Goal: Task Accomplishment & Management: Complete application form

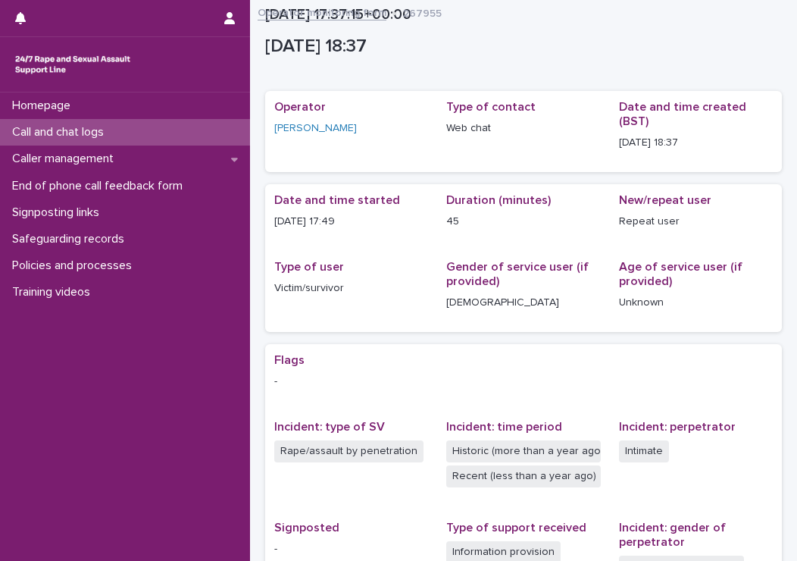
scroll to position [270, 0]
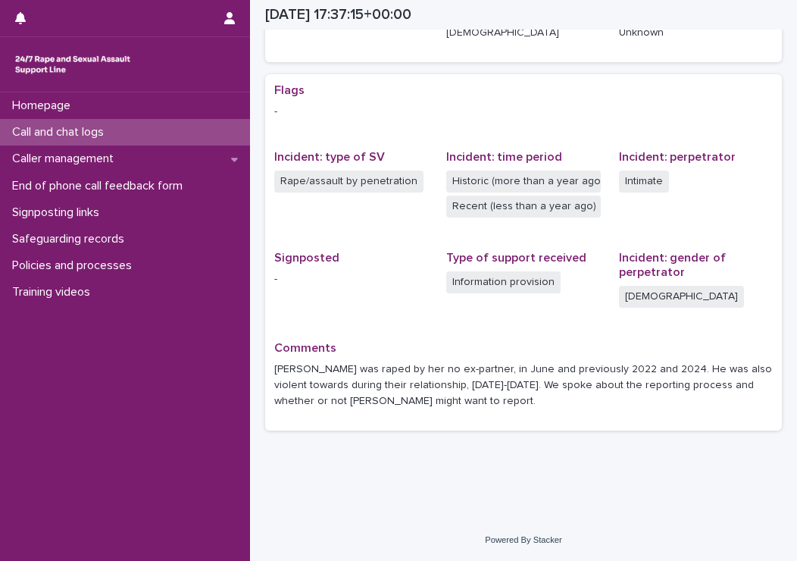
drag, startPoint x: 0, startPoint y: 0, endPoint x: 91, endPoint y: 132, distance: 160.2
click at [91, 132] on p "Call and chat logs" at bounding box center [61, 132] width 110 height 14
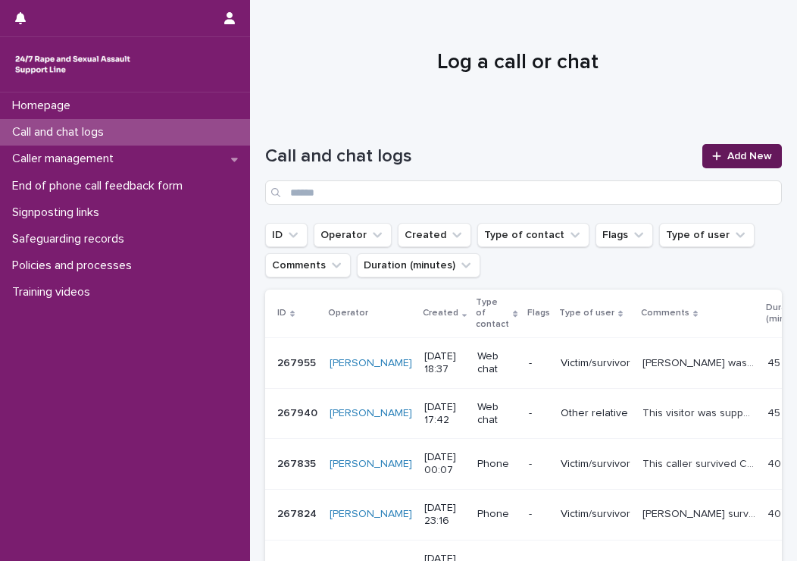
click at [702, 163] on link "Add New" at bounding box center [742, 156] width 80 height 24
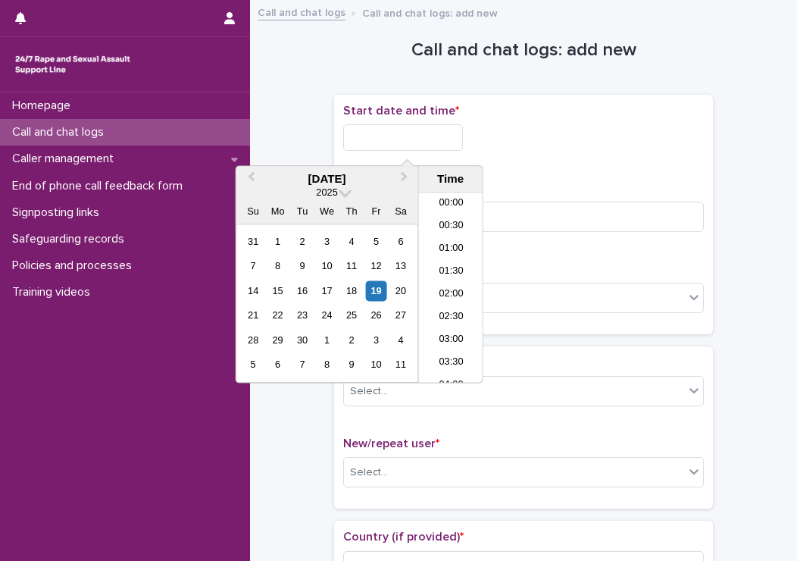
click at [404, 133] on input "text" at bounding box center [403, 137] width 120 height 27
click at [448, 285] on li "20:30" at bounding box center [451, 288] width 64 height 23
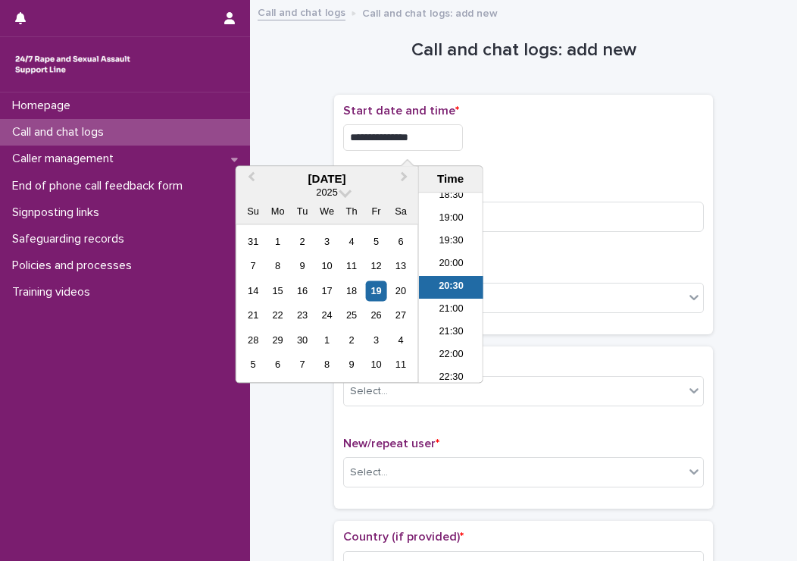
drag, startPoint x: 421, startPoint y: 133, endPoint x: 414, endPoint y: 139, distance: 10.2
click at [414, 139] on input "**********" at bounding box center [403, 137] width 120 height 27
type input "**********"
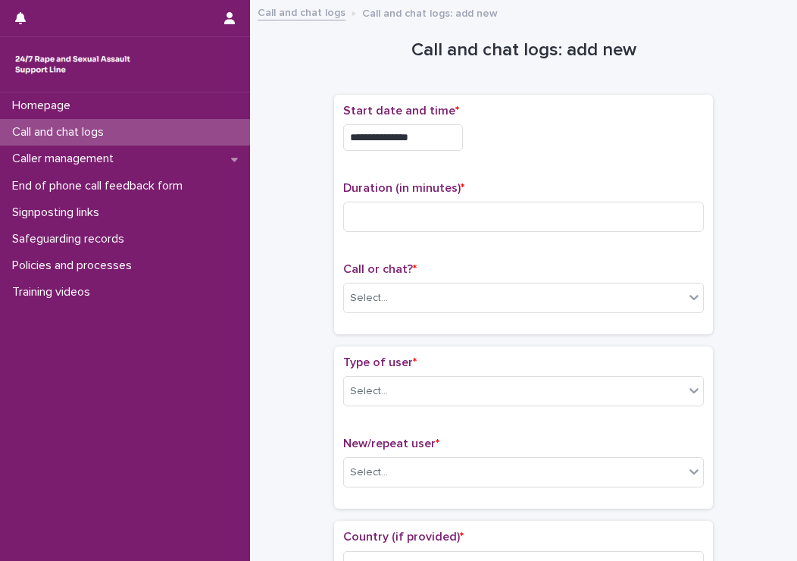
click at [542, 149] on div "**********" at bounding box center [523, 137] width 361 height 27
click at [358, 290] on div "Select..." at bounding box center [369, 298] width 38 height 16
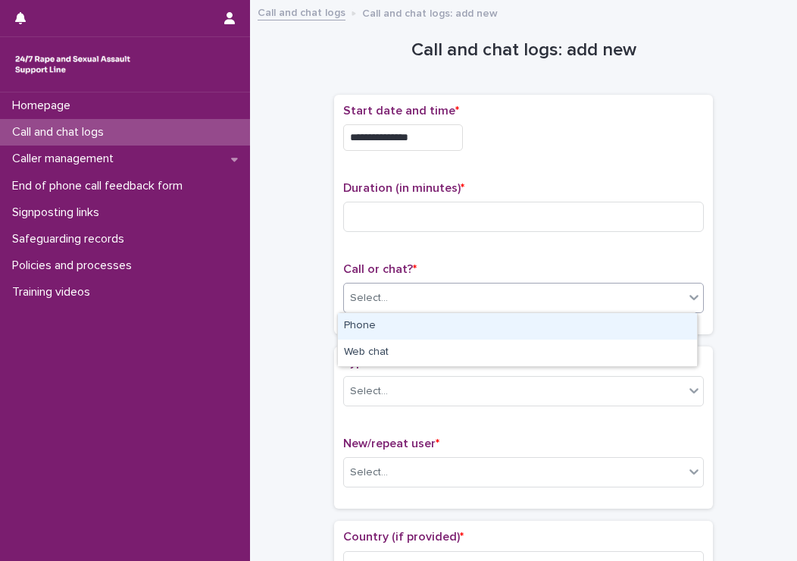
click at [360, 314] on div "Phone" at bounding box center [517, 326] width 359 height 27
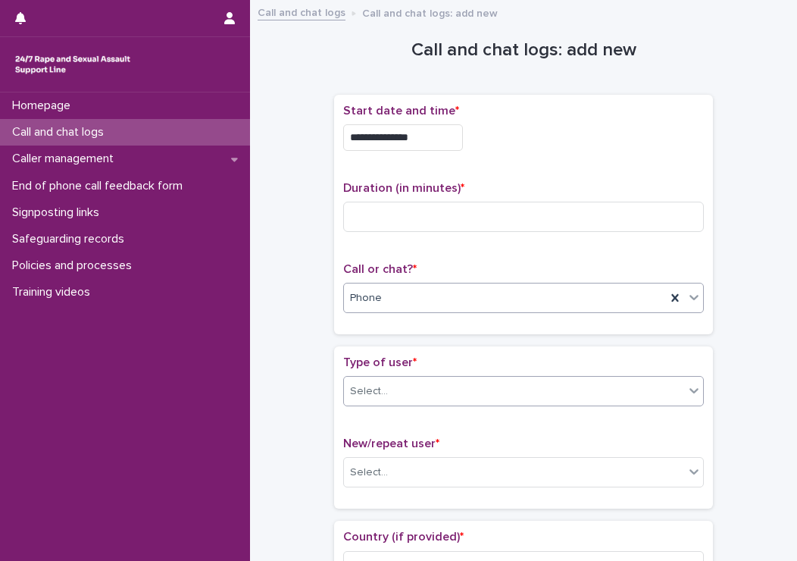
click at [377, 390] on div "Select..." at bounding box center [369, 391] width 38 height 16
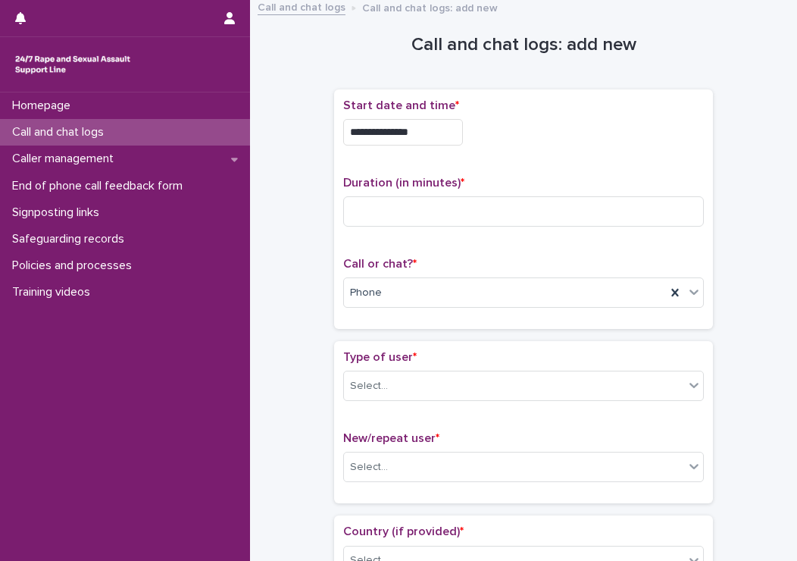
scroll to position [0, 0]
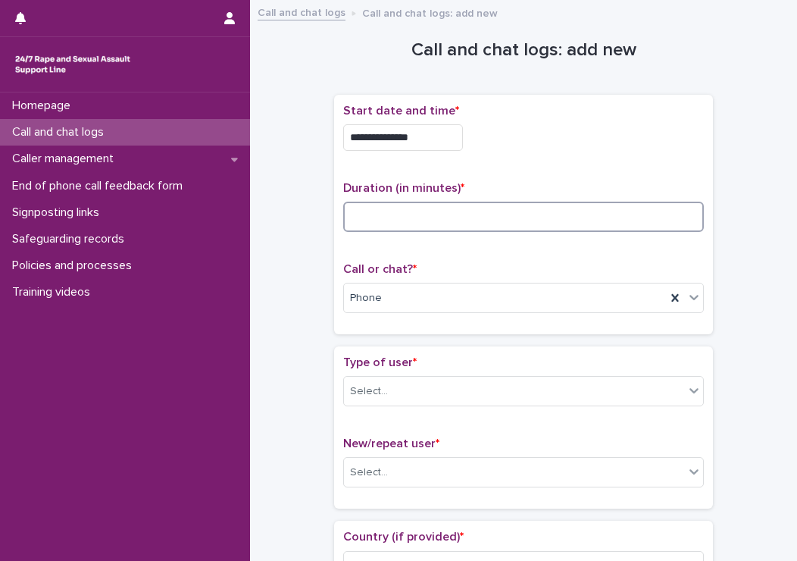
click at [393, 222] on input at bounding box center [523, 217] width 361 height 30
type input "**"
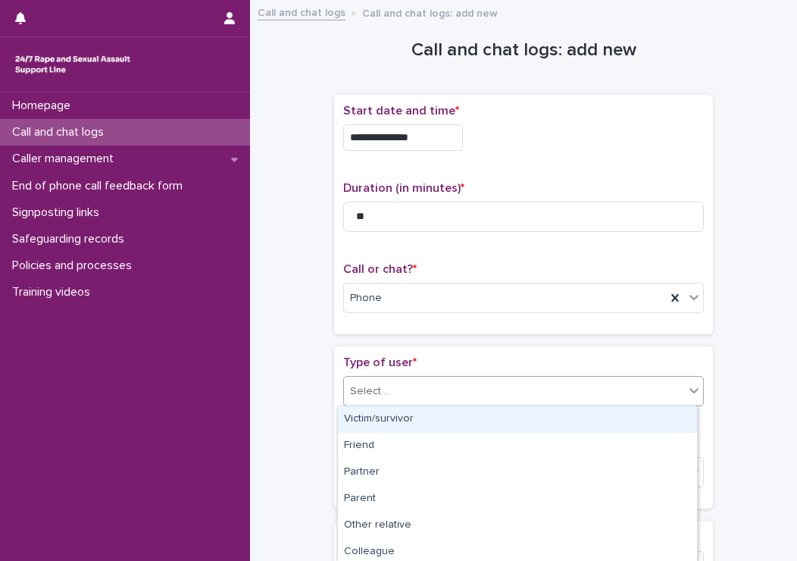
click at [443, 379] on div "Select..." at bounding box center [514, 391] width 340 height 25
click at [394, 421] on div "Victim/survivor" at bounding box center [517, 419] width 359 height 27
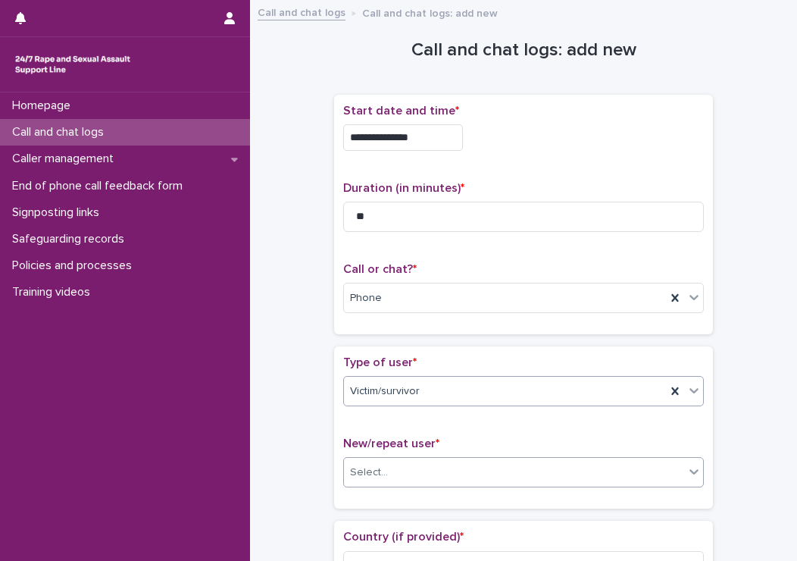
click at [362, 466] on div "Select..." at bounding box center [369, 472] width 38 height 16
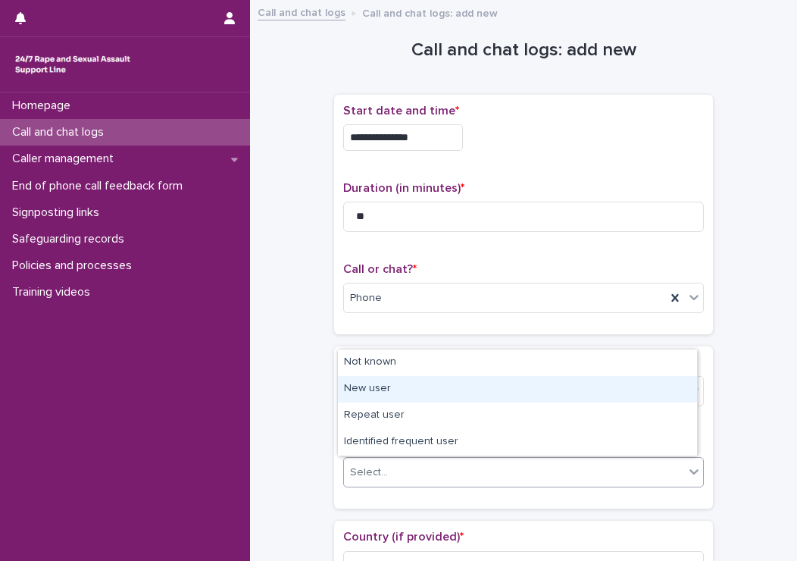
click at [382, 392] on div "New user" at bounding box center [517, 389] width 359 height 27
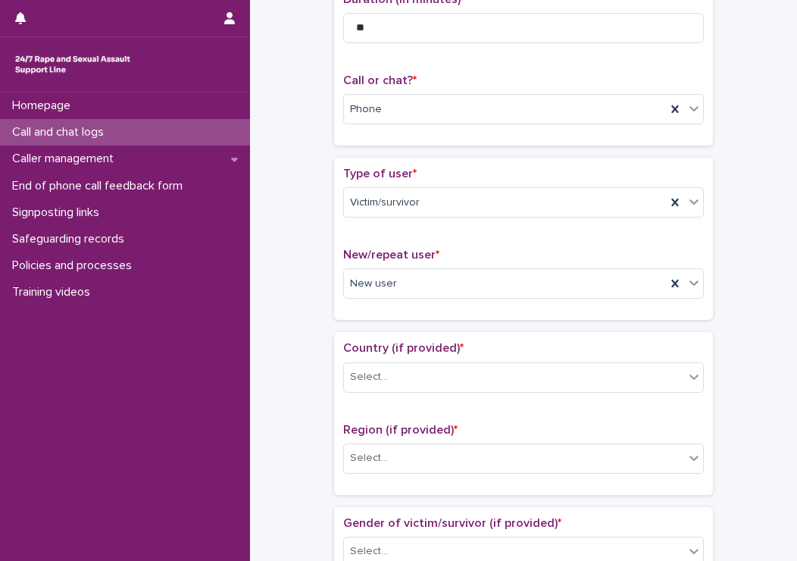
scroll to position [227, 0]
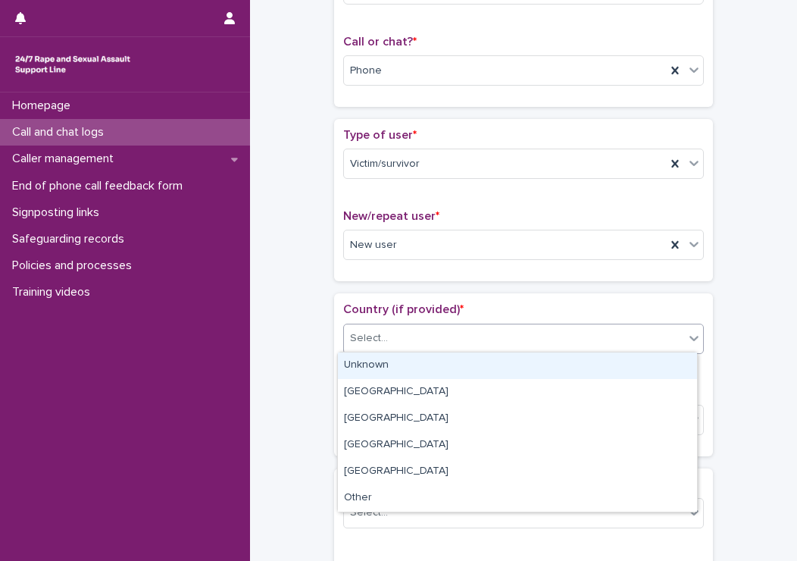
click at [366, 330] on div "Select..." at bounding box center [369, 338] width 38 height 16
click at [358, 365] on div "Unknown" at bounding box center [517, 365] width 359 height 27
click at [409, 332] on div "Unknown" at bounding box center [505, 338] width 322 height 25
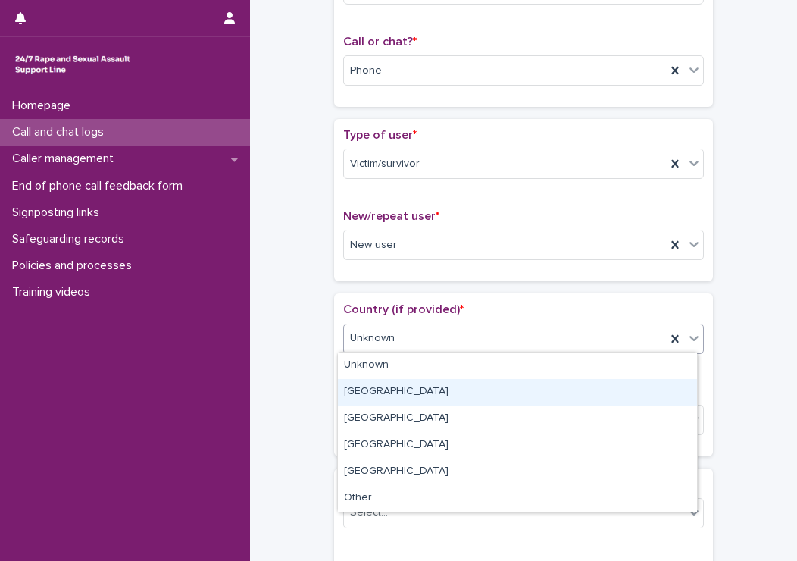
click at [355, 396] on div "[GEOGRAPHIC_DATA]" at bounding box center [517, 392] width 359 height 27
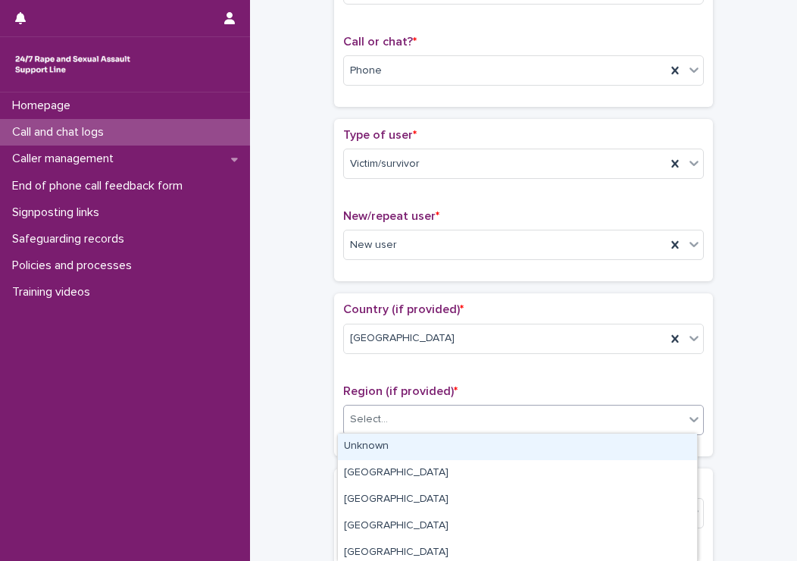
click at [370, 411] on div "Select..." at bounding box center [369, 419] width 38 height 16
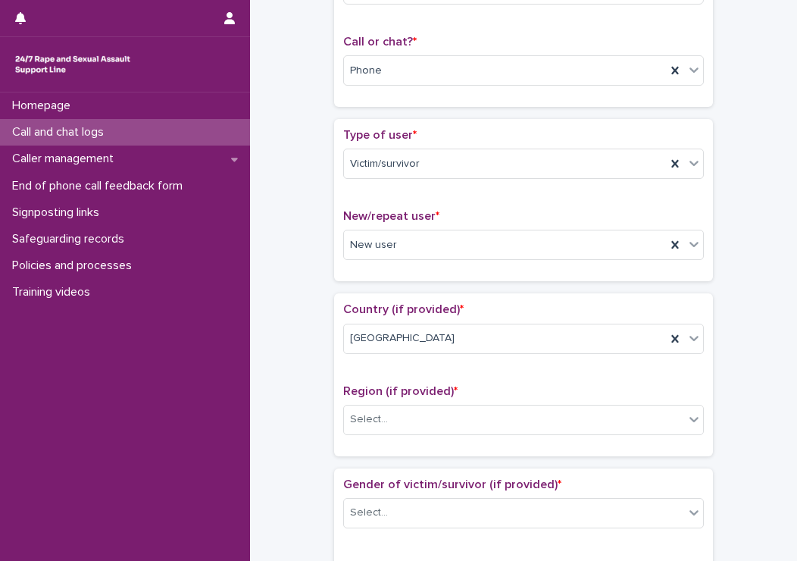
click at [740, 377] on div "**********" at bounding box center [523, 556] width 517 height 1549
click at [383, 425] on div "Select..." at bounding box center [514, 419] width 340 height 25
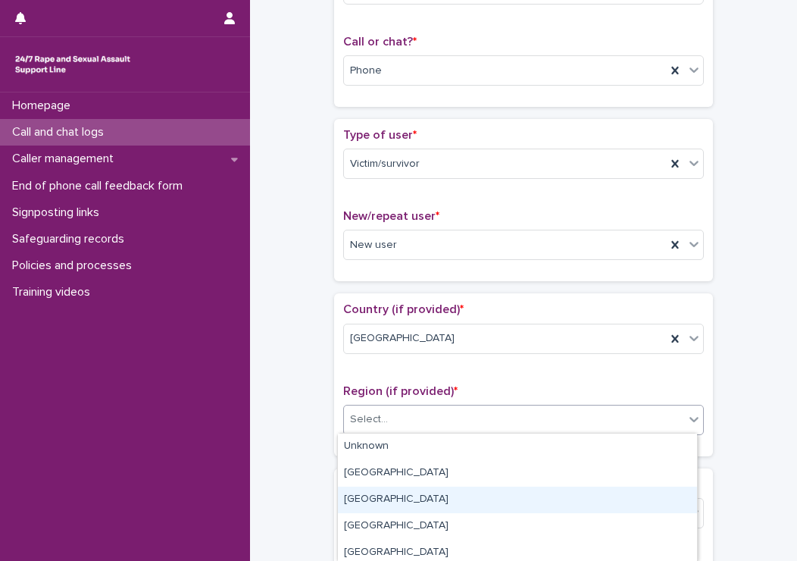
click at [383, 501] on div "[GEOGRAPHIC_DATA]" at bounding box center [517, 499] width 359 height 27
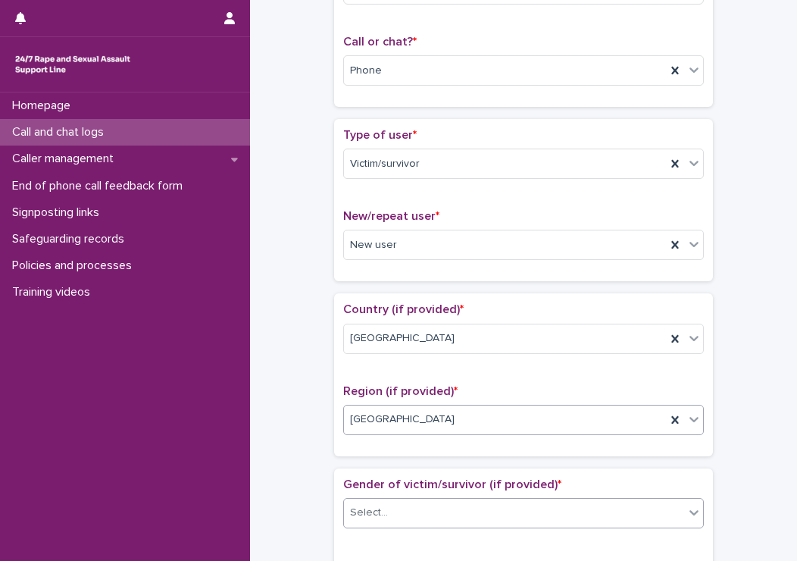
click at [389, 503] on div at bounding box center [390, 512] width 2 height 19
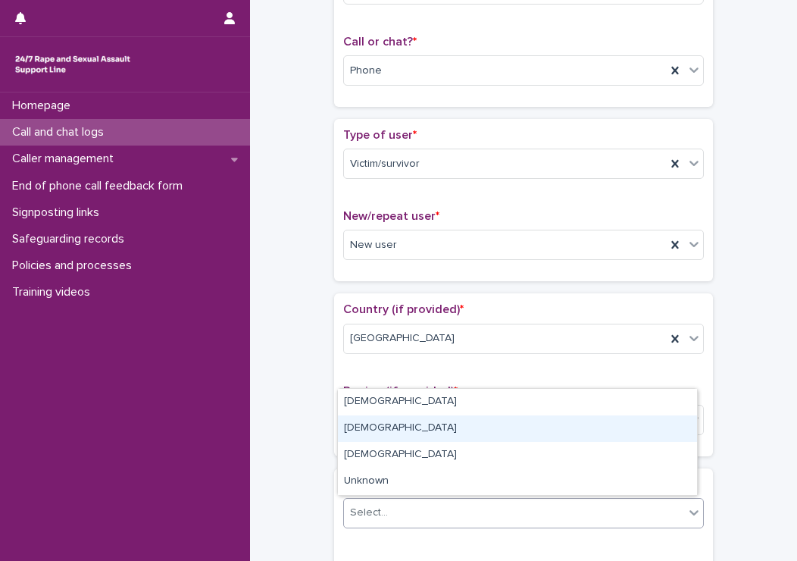
click at [365, 427] on div "[DEMOGRAPHIC_DATA]" at bounding box center [517, 428] width 359 height 27
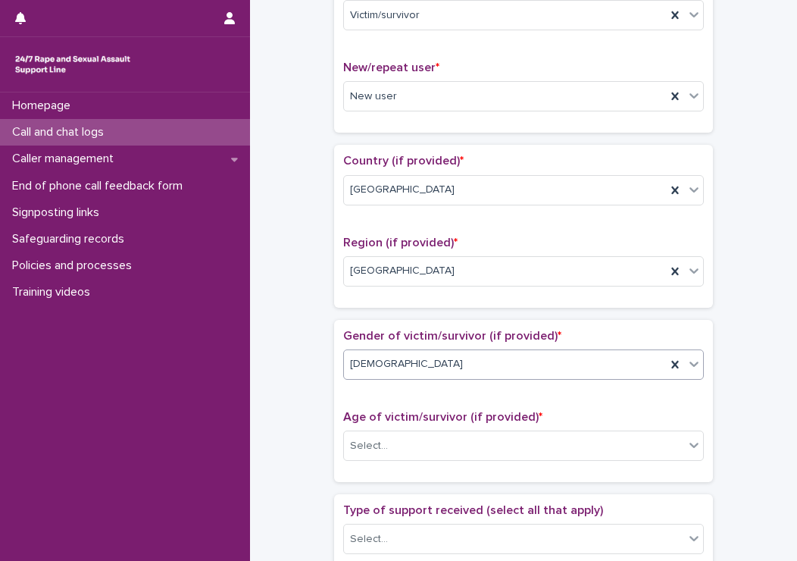
scroll to position [379, 0]
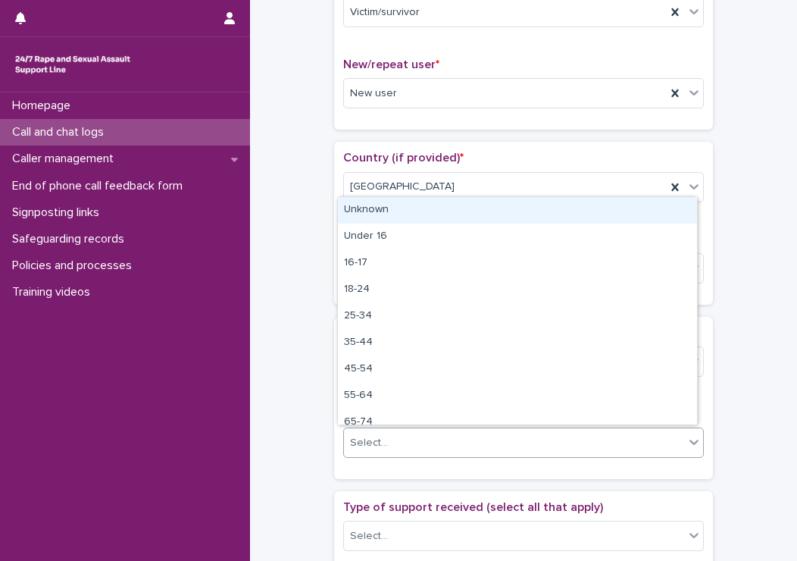
click at [365, 427] on div "Select..." at bounding box center [523, 442] width 361 height 30
click at [364, 215] on div "Unknown" at bounding box center [517, 210] width 359 height 27
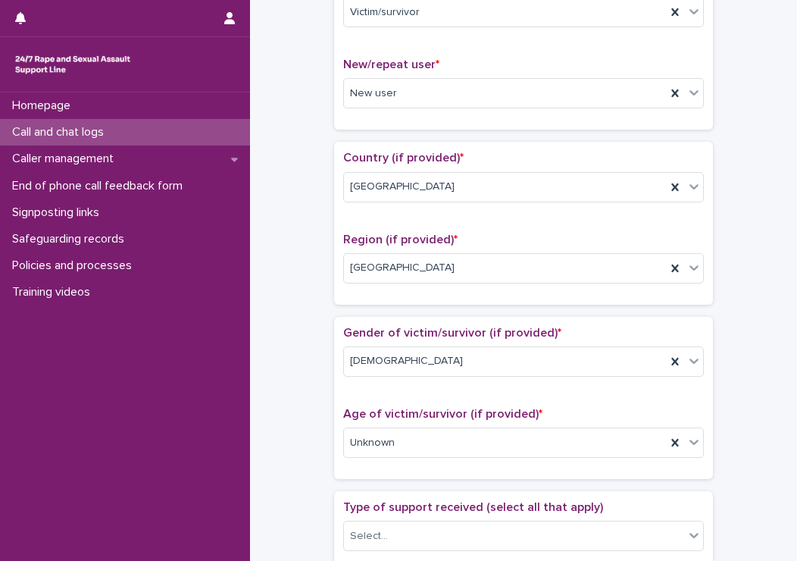
click at [396, 518] on div "Type of support received (select all that apply) Select..." at bounding box center [523, 531] width 361 height 63
drag, startPoint x: 396, startPoint y: 518, endPoint x: 394, endPoint y: 528, distance: 10.7
click at [394, 528] on div "Select..." at bounding box center [514, 536] width 340 height 25
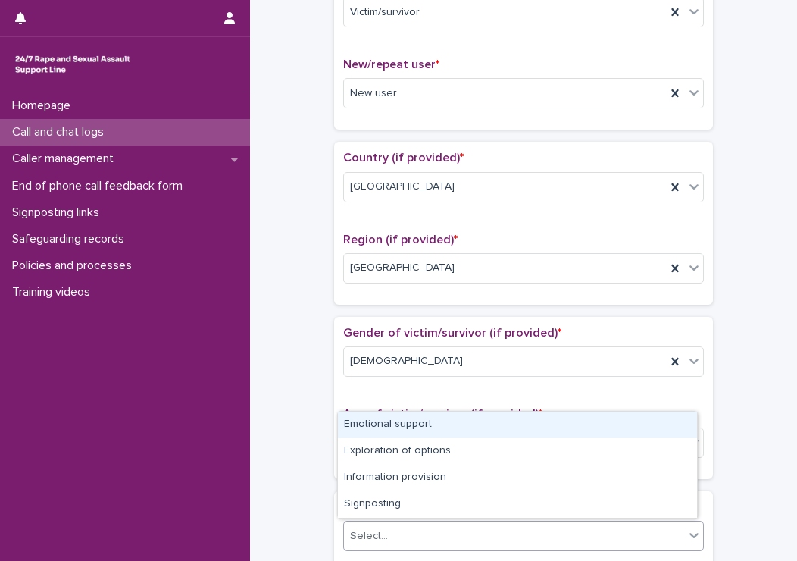
click at [390, 420] on div "Emotional support" at bounding box center [517, 424] width 359 height 27
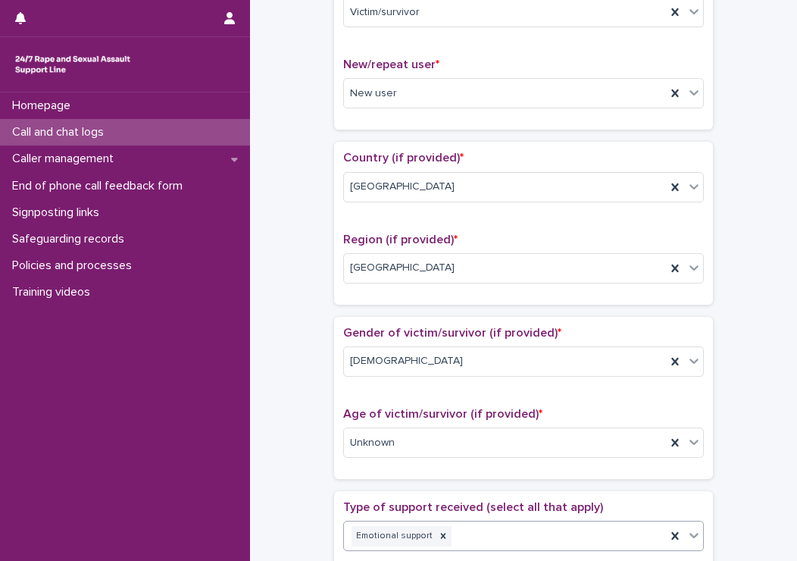
click at [293, 438] on div "**********" at bounding box center [523, 404] width 517 height 1549
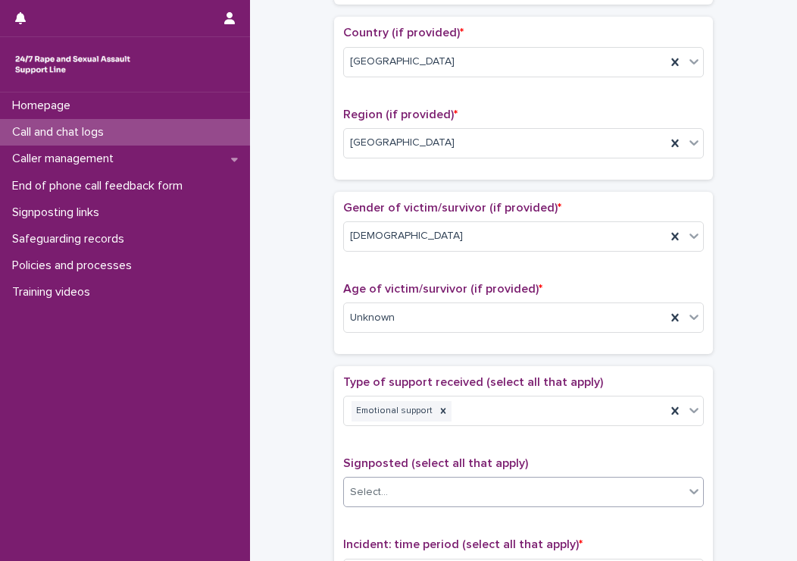
scroll to position [530, 0]
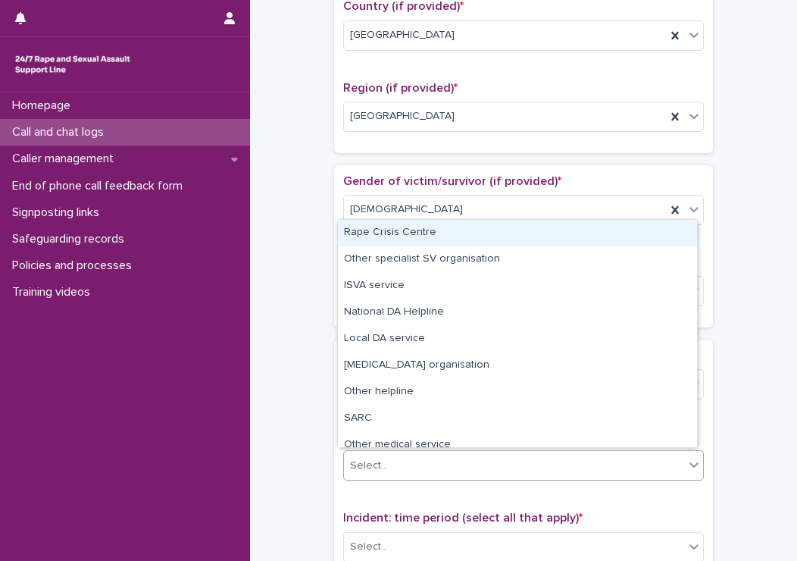
click at [361, 453] on div "Select..." at bounding box center [514, 465] width 340 height 25
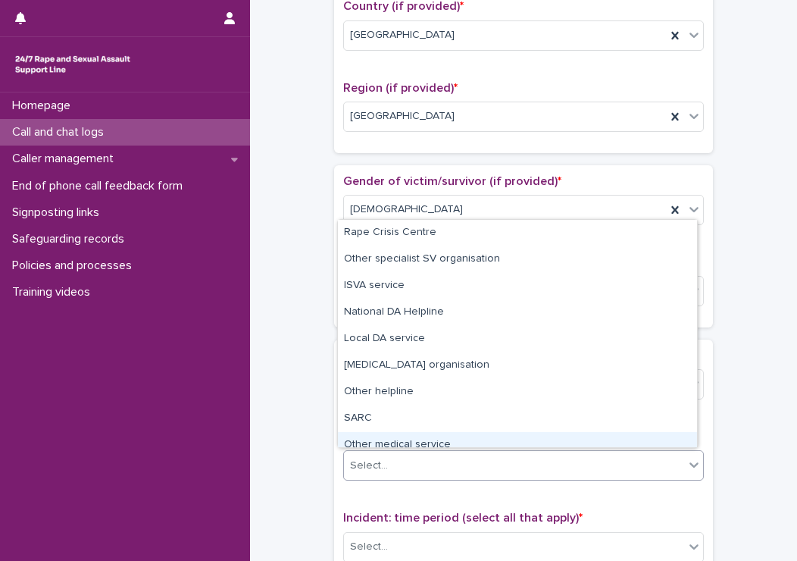
click at [270, 471] on div "**********" at bounding box center [523, 253] width 517 height 1549
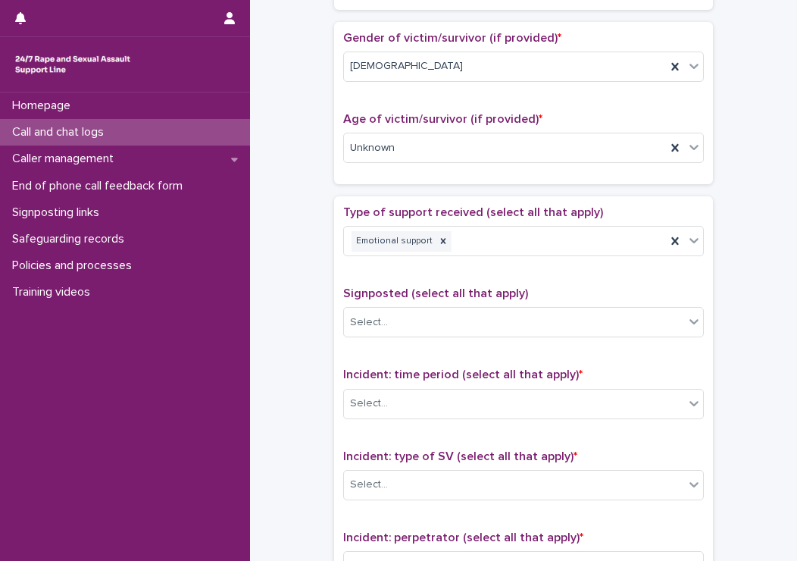
scroll to position [682, 0]
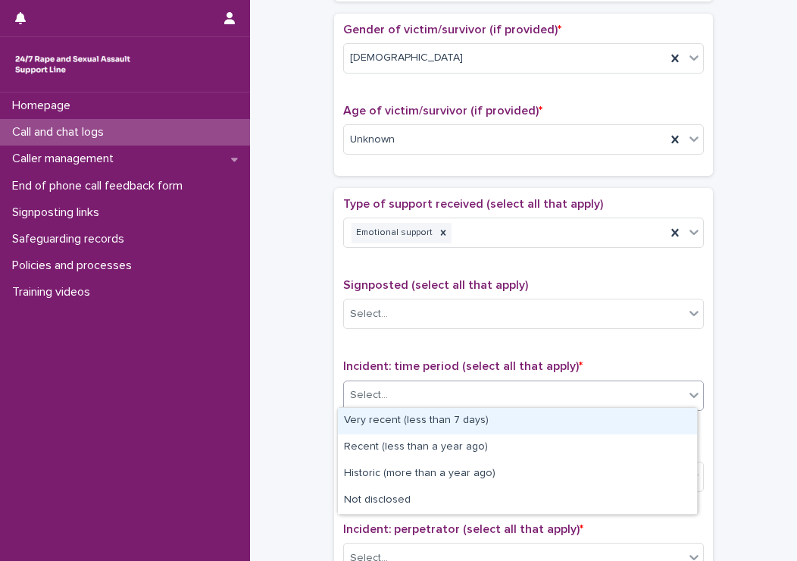
click at [369, 387] on div "Select..." at bounding box center [369, 395] width 38 height 16
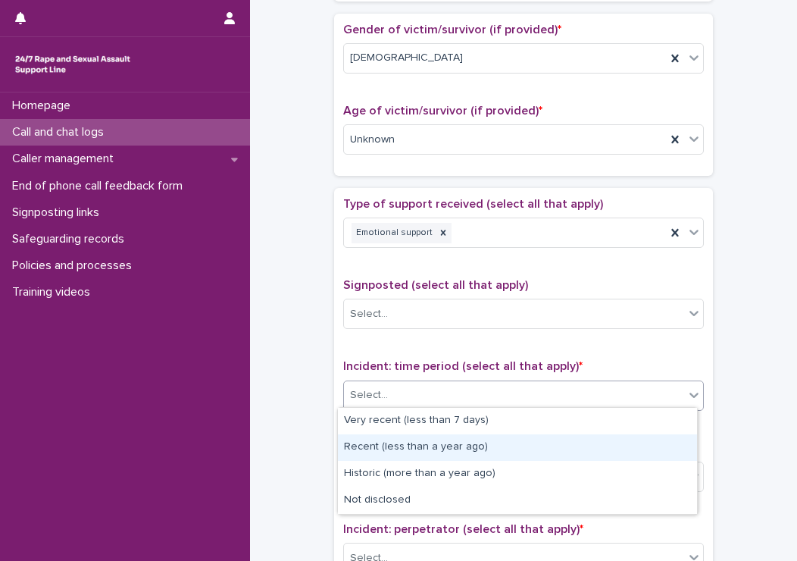
click at [383, 439] on div "Recent (less than a year ago)" at bounding box center [517, 447] width 359 height 27
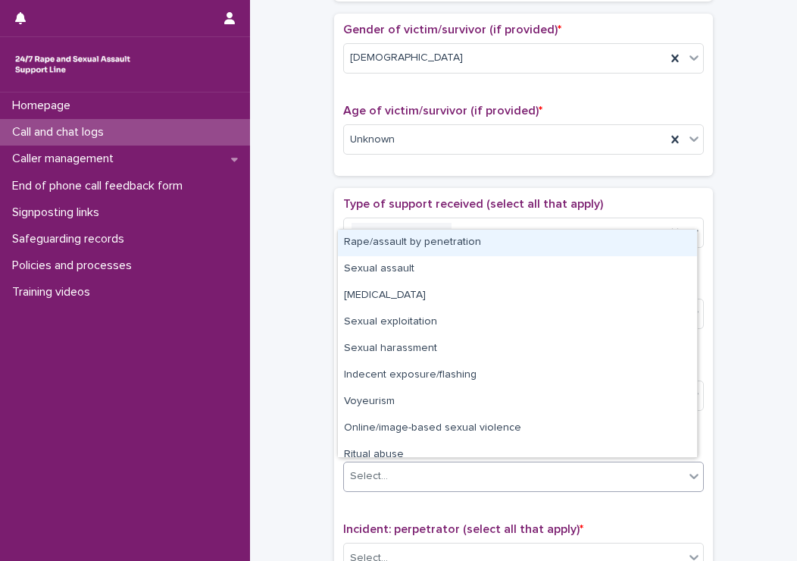
click at [361, 484] on div "Select..." at bounding box center [514, 476] width 340 height 25
click at [362, 237] on div "Rape/assault by penetration" at bounding box center [517, 243] width 359 height 27
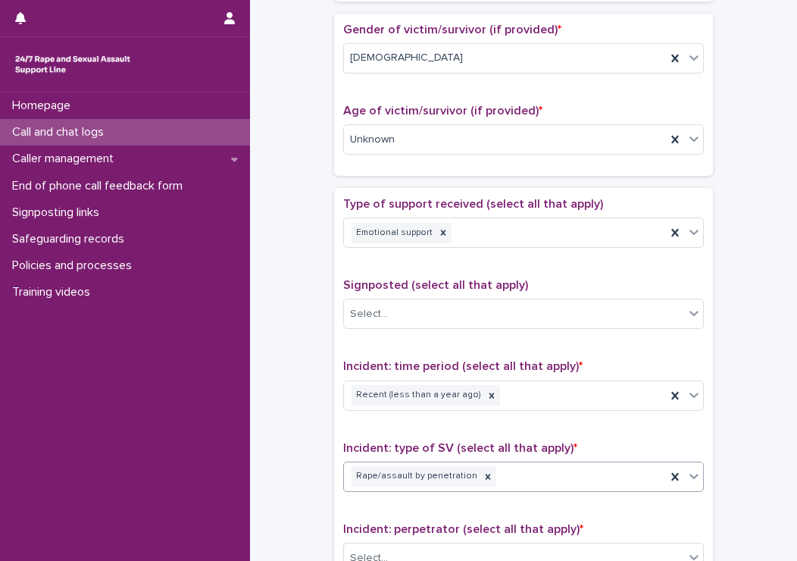
click at [334, 296] on div "Type of support received (select all that apply) Emotional support Signposted (…" at bounding box center [523, 514] width 379 height 652
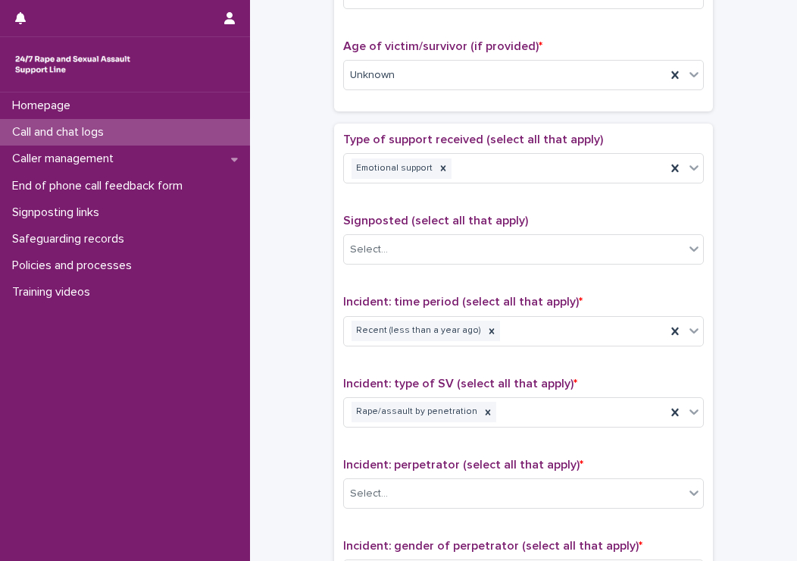
scroll to position [833, 0]
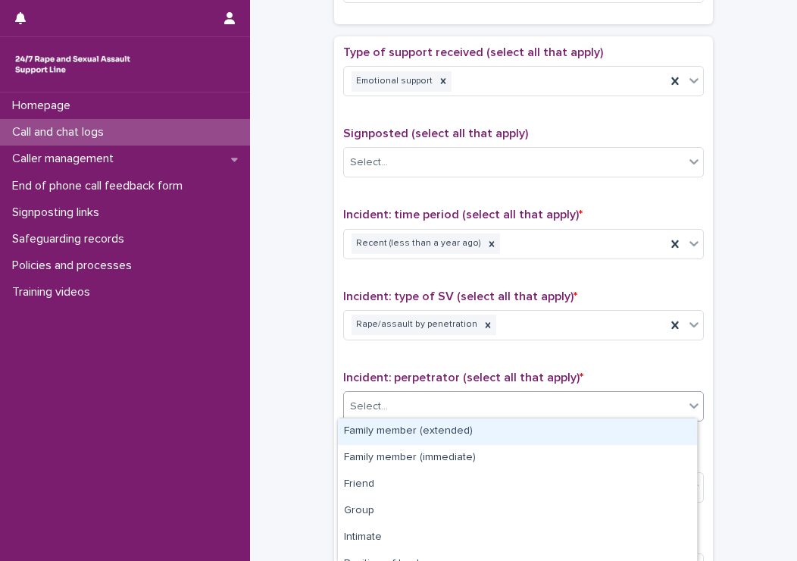
drag, startPoint x: 418, startPoint y: 408, endPoint x: 421, endPoint y: 417, distance: 10.3
click at [418, 408] on div "Select..." at bounding box center [514, 406] width 340 height 25
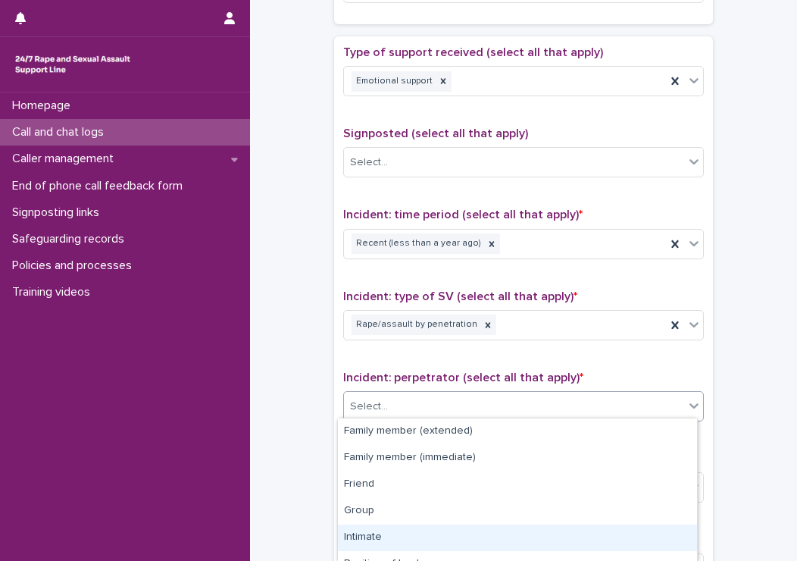
click at [392, 539] on div "Intimate" at bounding box center [517, 537] width 359 height 27
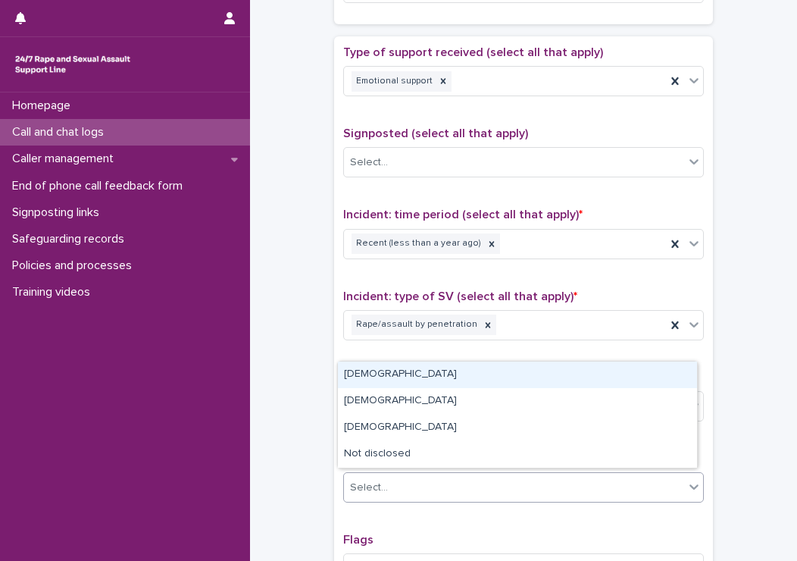
click at [380, 483] on div "Select..." at bounding box center [514, 487] width 340 height 25
click at [373, 382] on div "[DEMOGRAPHIC_DATA]" at bounding box center [517, 374] width 359 height 27
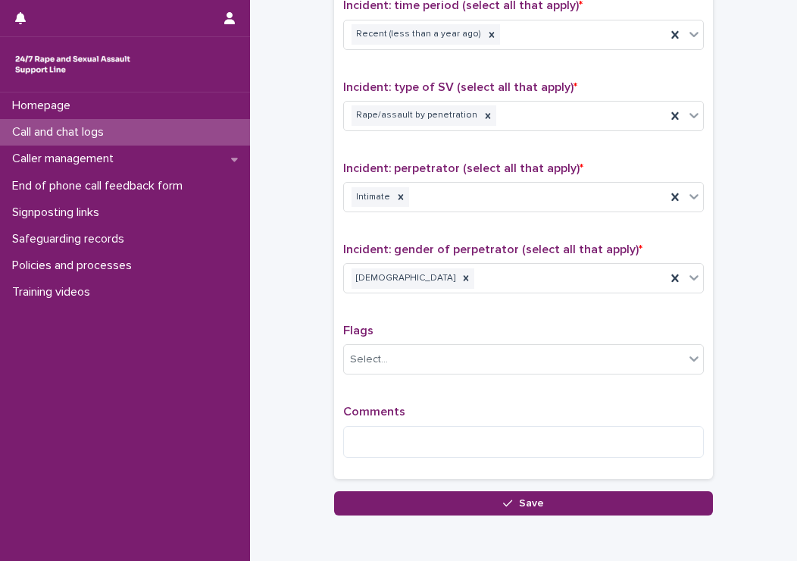
scroll to position [1061, 0]
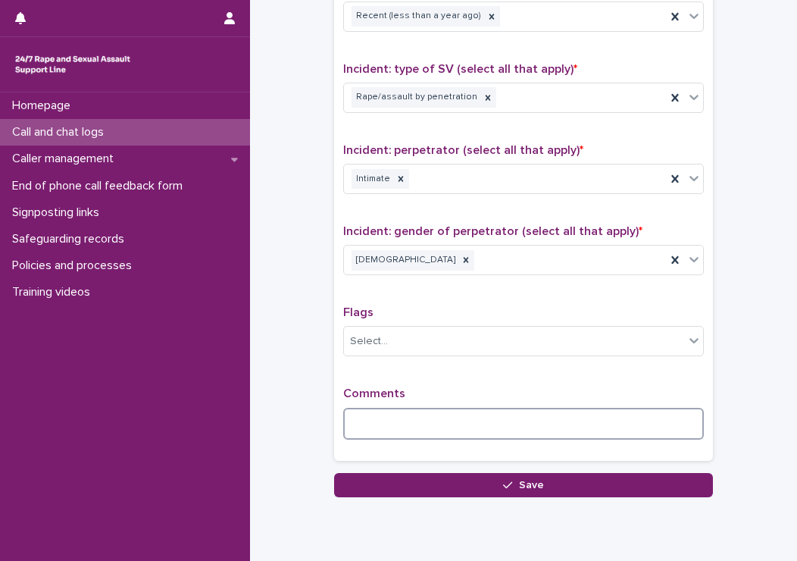
click at [345, 433] on textarea at bounding box center [523, 424] width 361 height 33
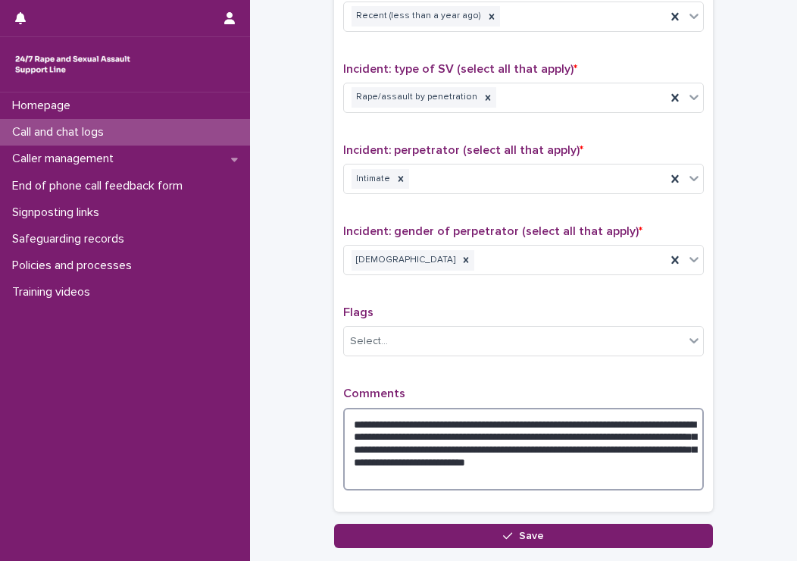
click at [368, 469] on textarea "**********" at bounding box center [523, 449] width 361 height 83
drag, startPoint x: 452, startPoint y: 474, endPoint x: 799, endPoint y: 502, distance: 347.5
click at [796, 502] on html "**********" at bounding box center [398, 280] width 797 height 561
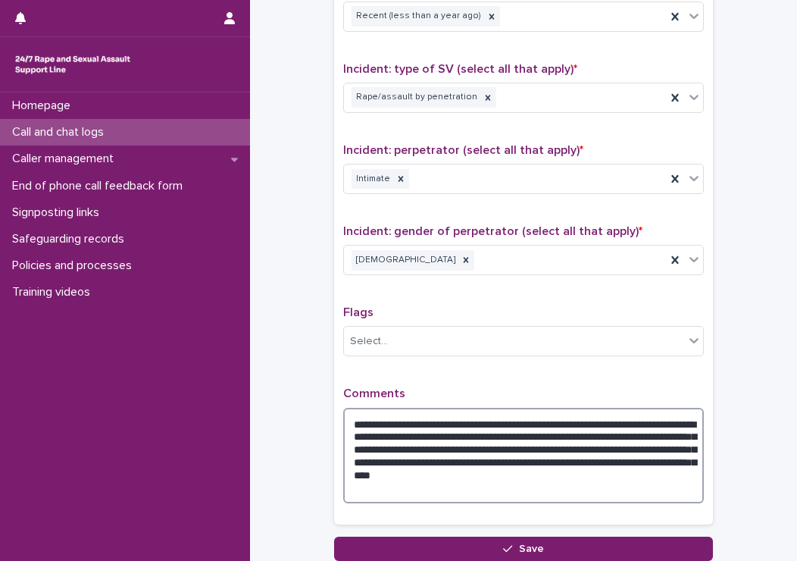
type textarea "**********"
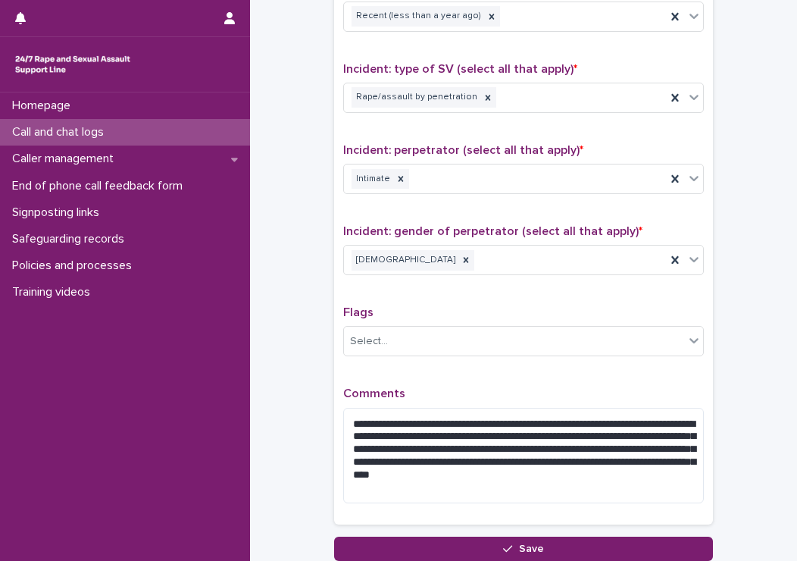
click at [427, 531] on div "**********" at bounding box center [523, 172] width 379 height 727
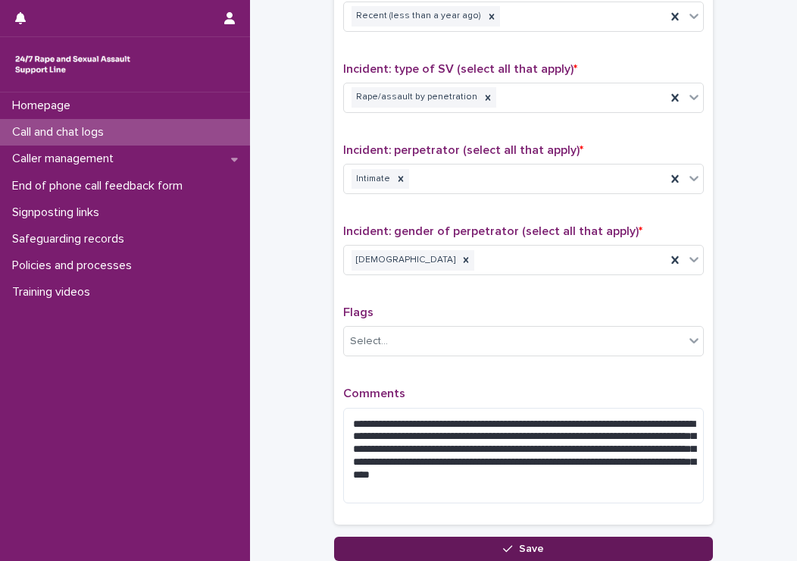
click at [426, 540] on button "Save" at bounding box center [523, 548] width 379 height 24
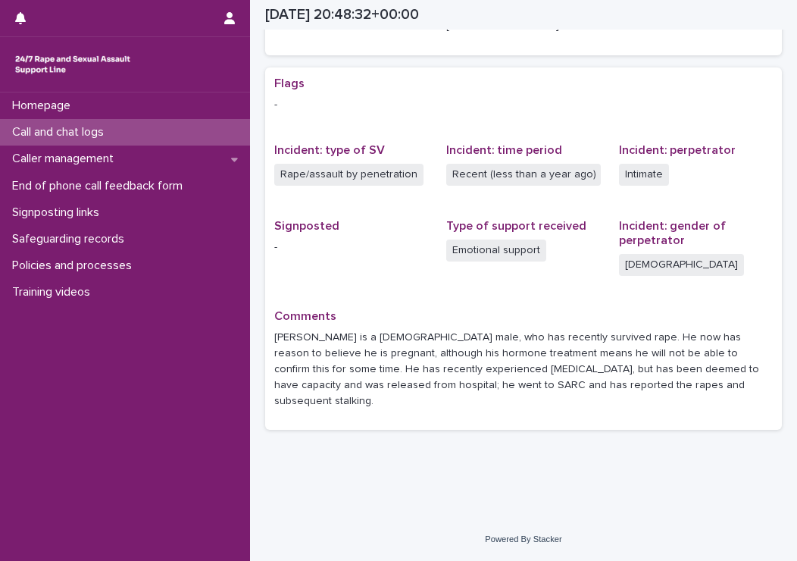
scroll to position [261, 0]
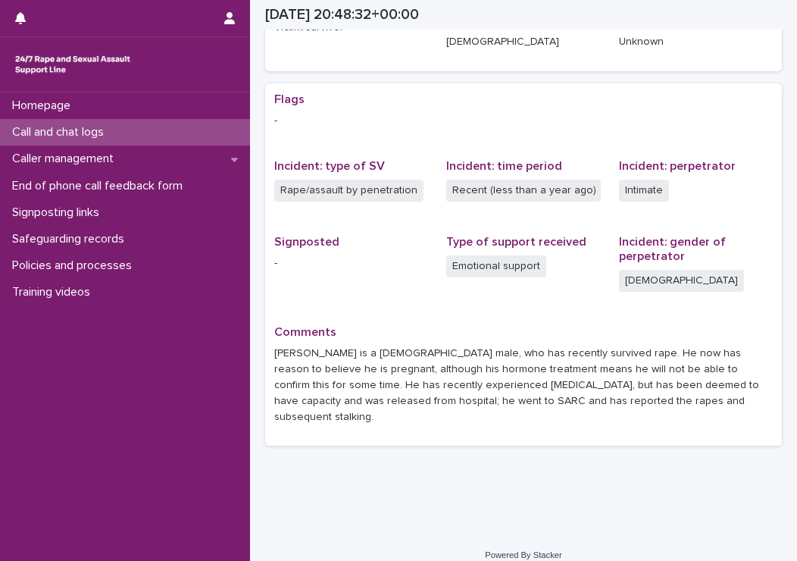
click at [142, 139] on div "Call and chat logs" at bounding box center [125, 132] width 250 height 27
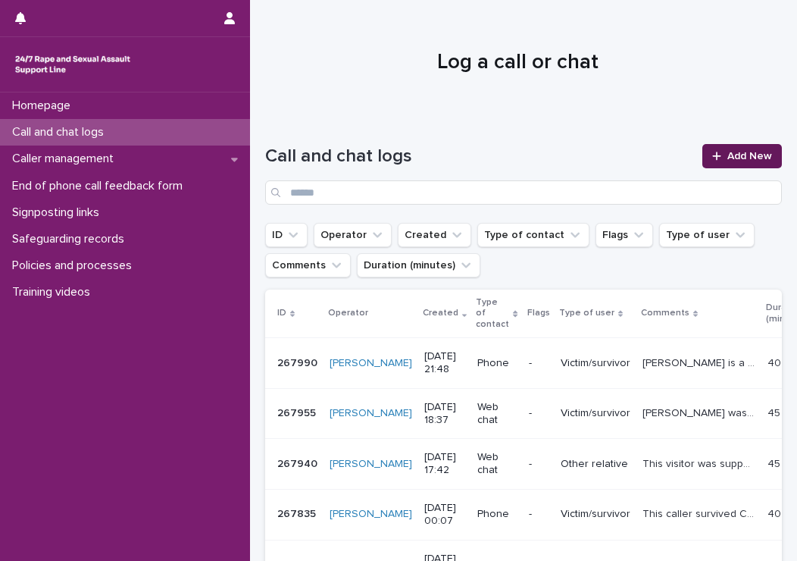
click at [718, 163] on link "Add New" at bounding box center [742, 156] width 80 height 24
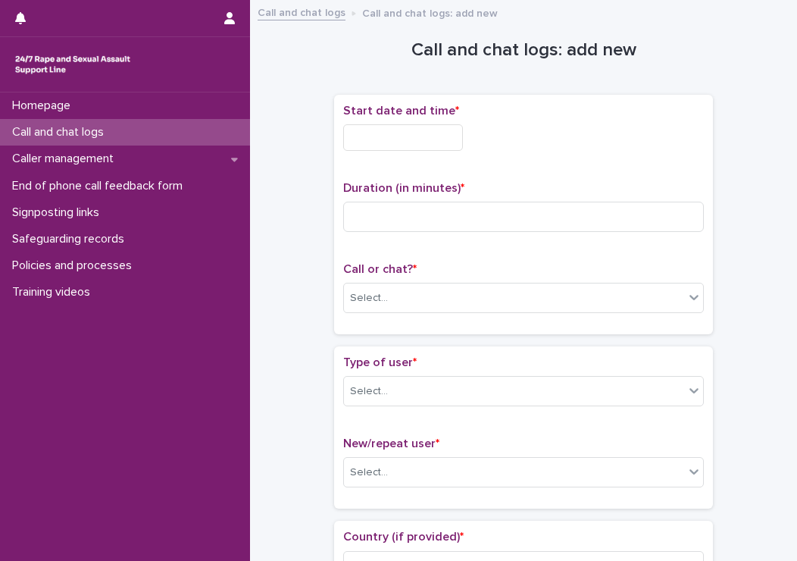
click at [397, 138] on input "text" at bounding box center [403, 137] width 120 height 27
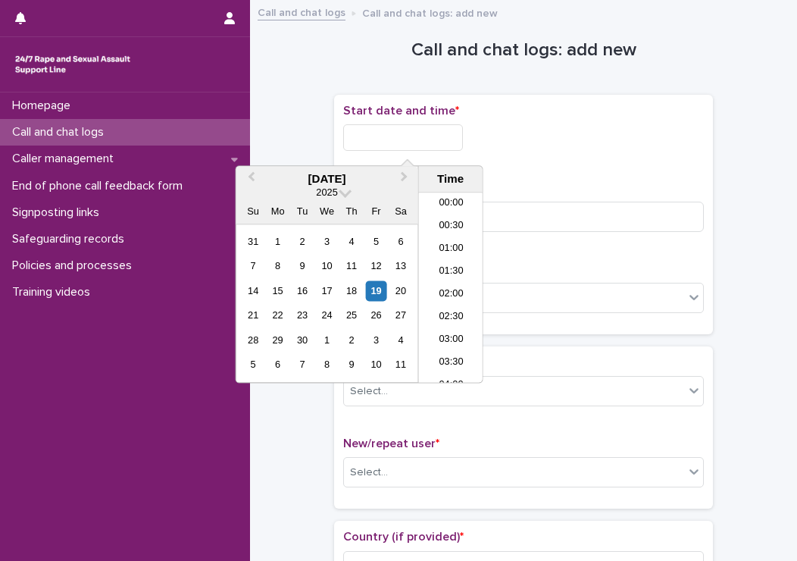
scroll to position [901, 0]
click at [434, 308] on li "22:00" at bounding box center [451, 303] width 64 height 23
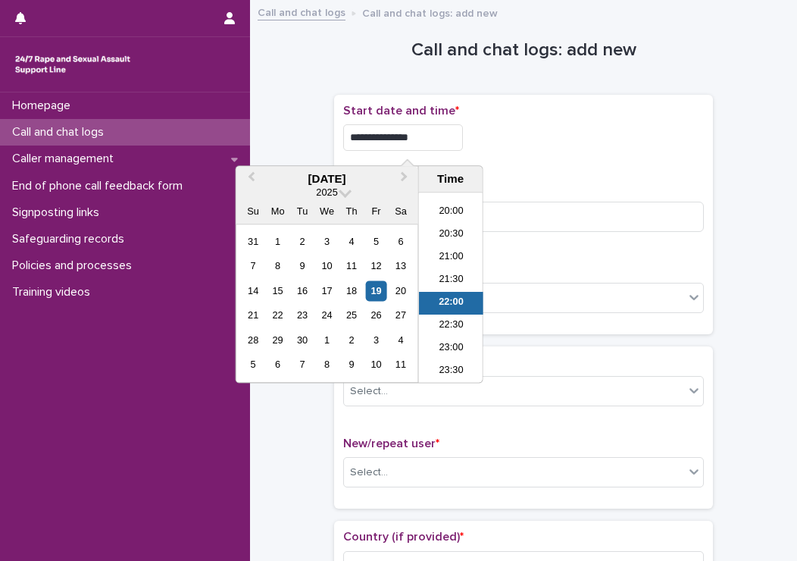
click at [417, 139] on input "**********" at bounding box center [403, 137] width 120 height 27
type input "**********"
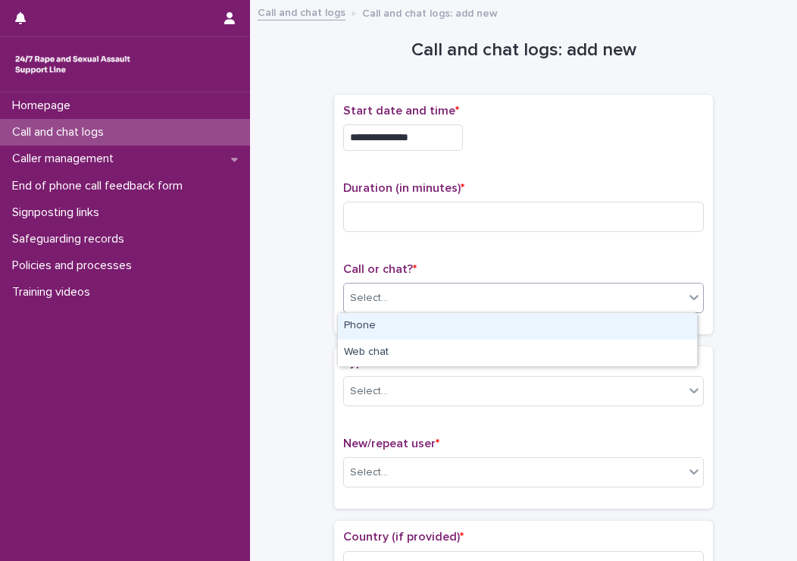
click at [383, 310] on div "Select..." at bounding box center [523, 298] width 361 height 30
click at [350, 324] on div "Phone" at bounding box center [517, 326] width 359 height 27
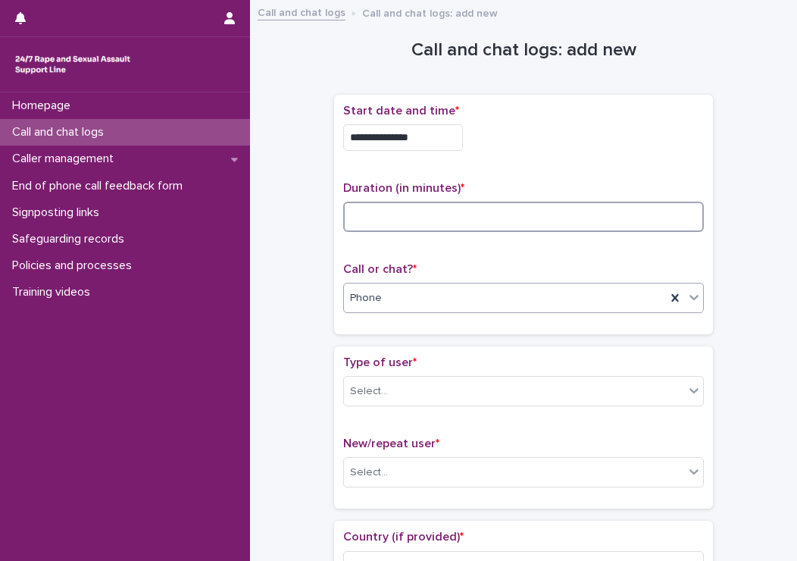
click at [383, 203] on input at bounding box center [523, 217] width 361 height 30
type input "*"
click at [385, 383] on div "Select..." at bounding box center [514, 391] width 340 height 25
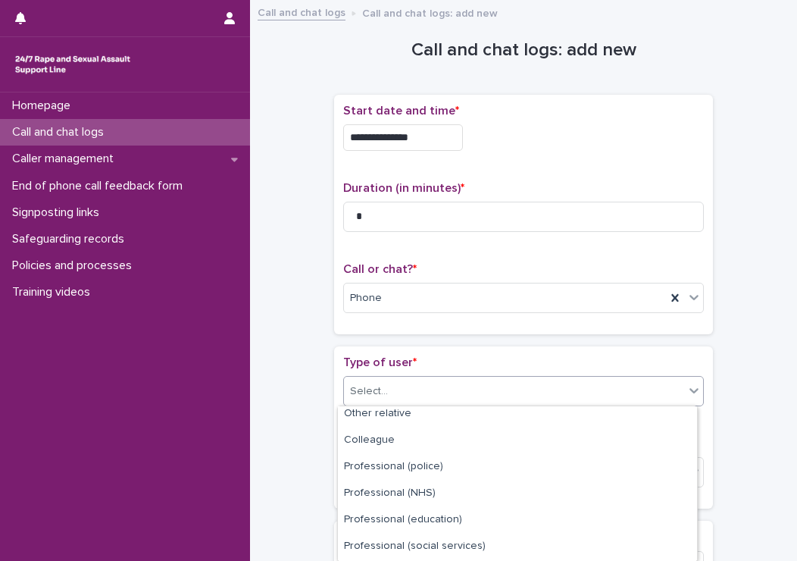
scroll to position [242, 0]
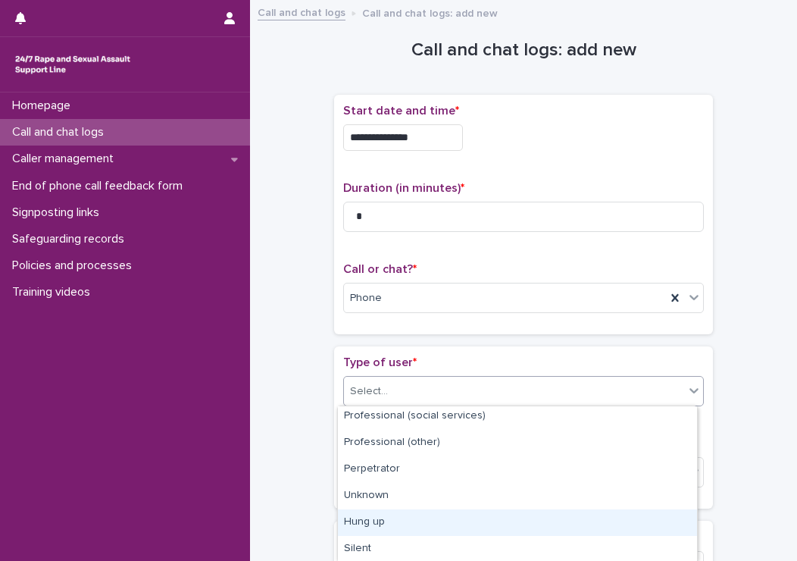
click at [392, 514] on div "Hung up" at bounding box center [517, 522] width 359 height 27
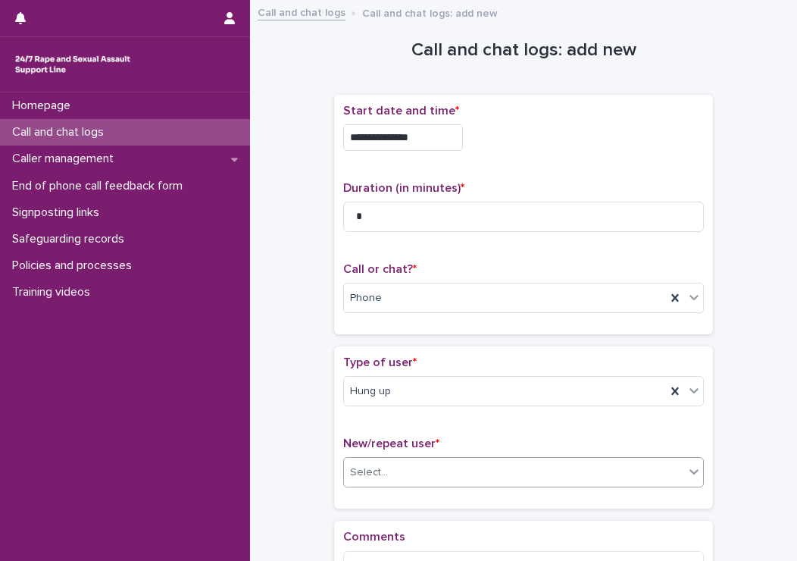
click at [392, 469] on div "Select..." at bounding box center [514, 472] width 340 height 25
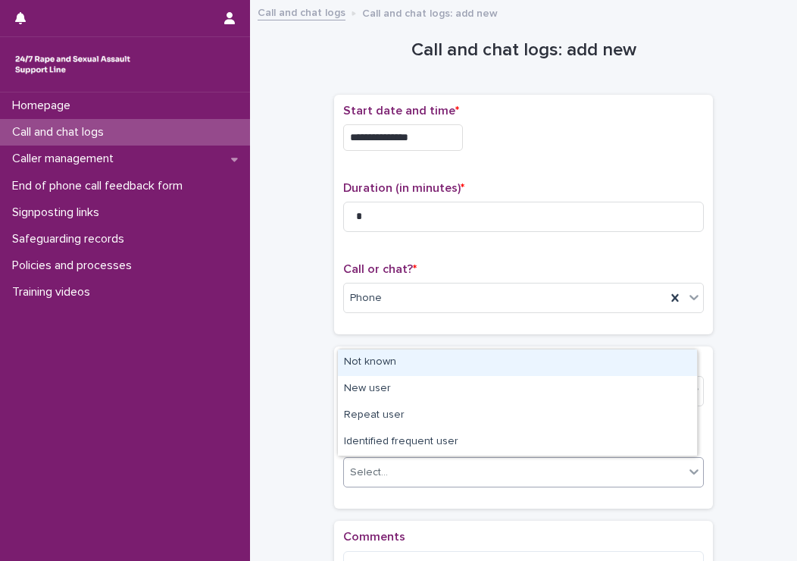
drag, startPoint x: 352, startPoint y: 359, endPoint x: 338, endPoint y: 359, distance: 13.6
click at [338, 359] on div "Not known" at bounding box center [517, 362] width 359 height 27
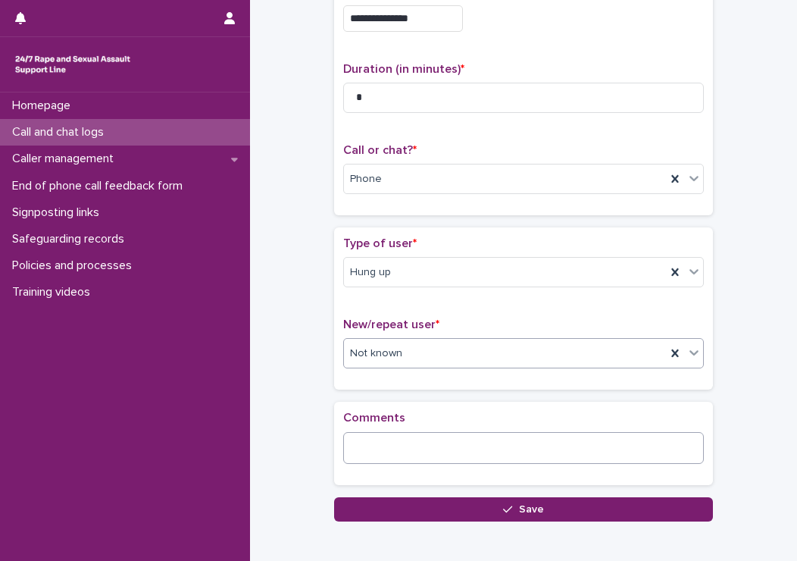
scroll to position [152, 0]
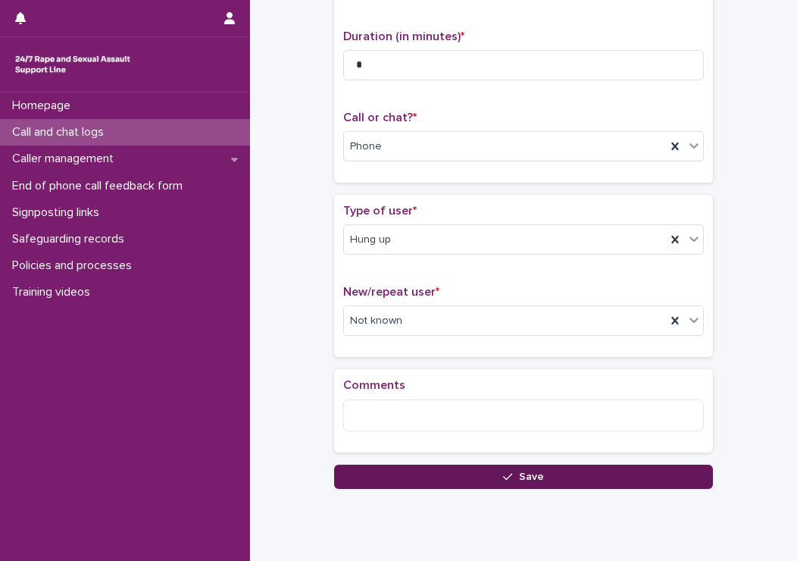
click at [438, 471] on button "Save" at bounding box center [523, 476] width 379 height 24
